Goal: Information Seeking & Learning: Learn about a topic

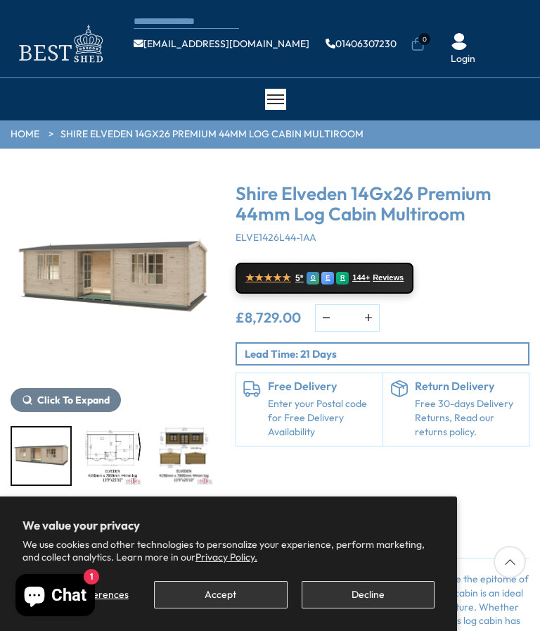
click at [87, 267] on img "1 / 10" at bounding box center [113, 279] width 204 height 204
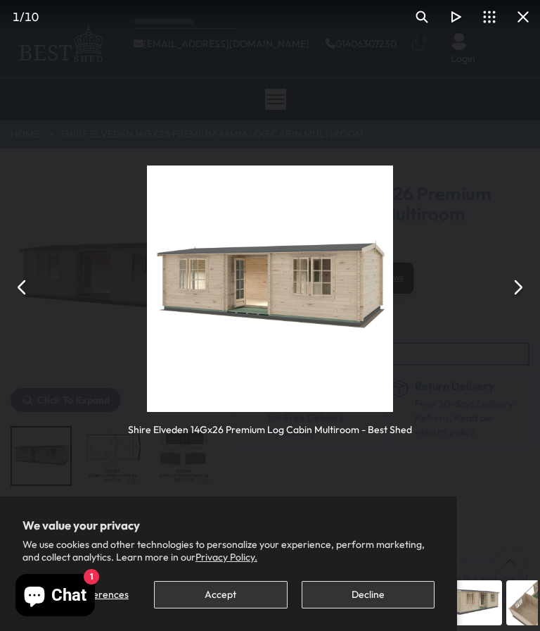
click at [279, 287] on img "You can close this modal content with the ESC key" at bounding box center [270, 288] width 246 height 246
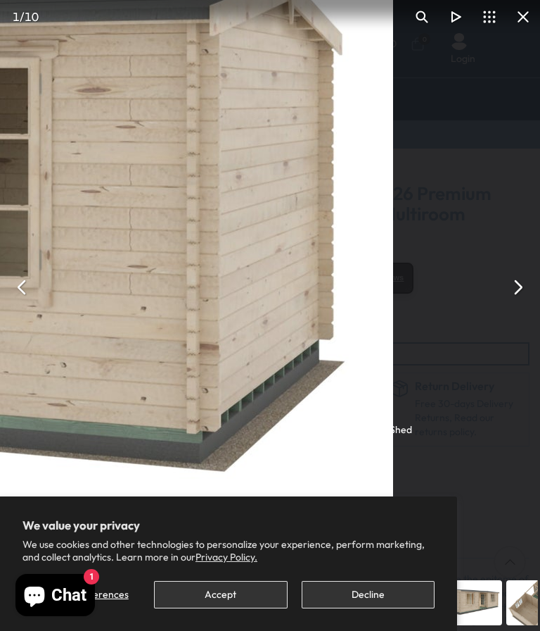
click at [536, 291] on div "Shire Elveden 14Gx26 Premium Log Cabin Multiroom - Best Shed" at bounding box center [270, 287] width 540 height 574
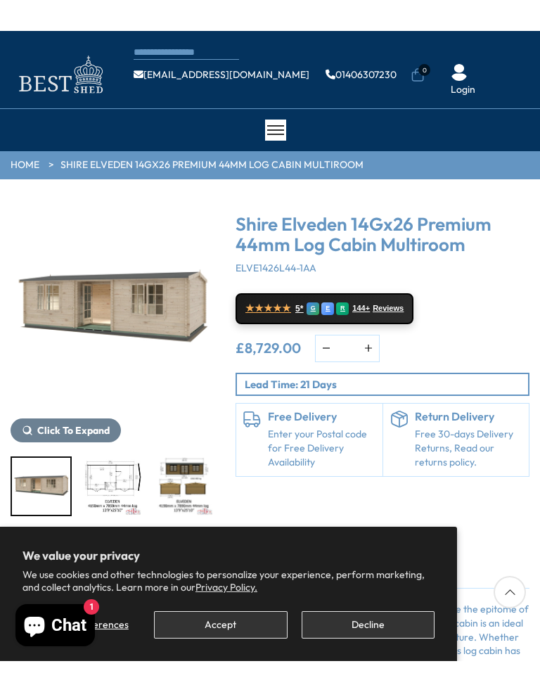
scroll to position [159, 0]
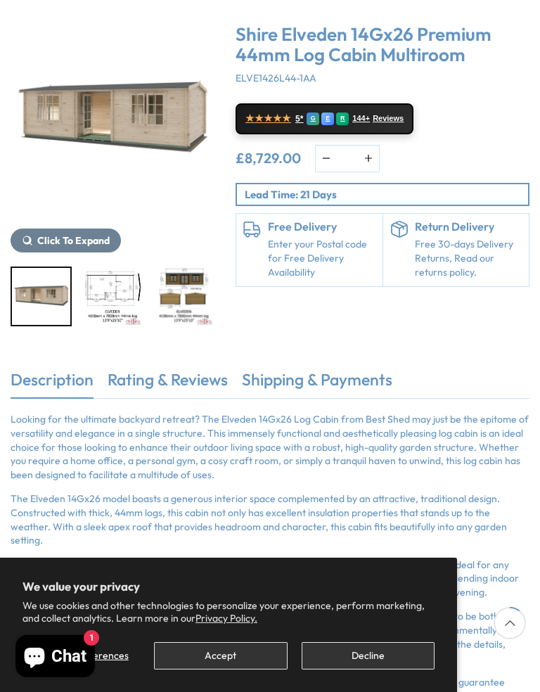
click at [120, 293] on img "2 / 10" at bounding box center [113, 296] width 58 height 57
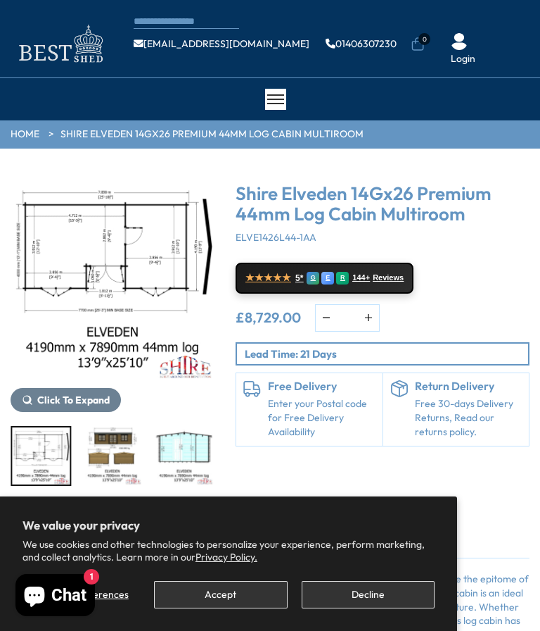
scroll to position [0, 0]
click at [28, 455] on img "2 / 10" at bounding box center [41, 455] width 58 height 57
click at [46, 441] on img "2 / 10" at bounding box center [41, 455] width 58 height 57
click at [63, 396] on span "Click To Expand" at bounding box center [74, 399] width 72 height 13
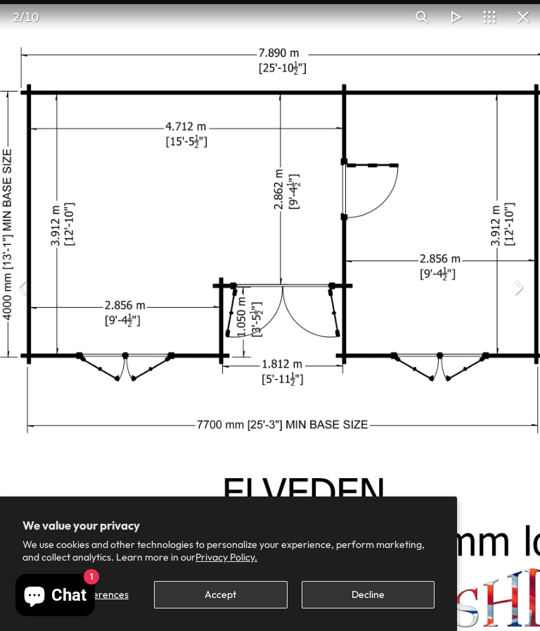
click at [0, 336] on img "You can close this modal content with the ESC key" at bounding box center [303, 325] width 643 height 643
